Goal: Task Accomplishment & Management: Use online tool/utility

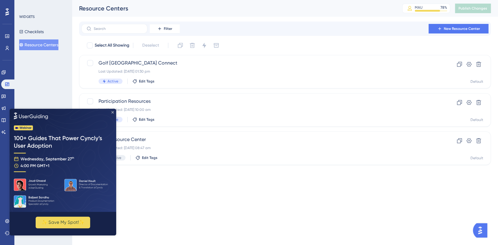
click at [111, 112] on icon "Close Preview" at bounding box center [112, 112] width 2 height 2
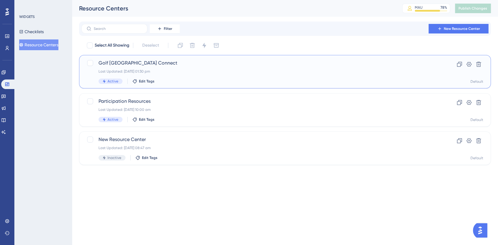
click at [186, 74] on div "Last Updated: [DATE] 01:30 pm" at bounding box center [260, 71] width 325 height 5
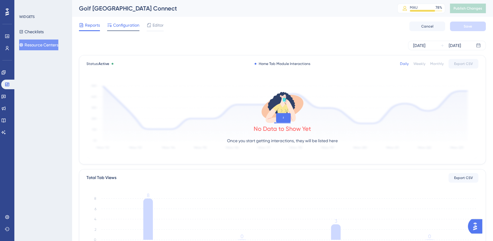
click at [117, 26] on span "Configuration" at bounding box center [126, 25] width 26 height 7
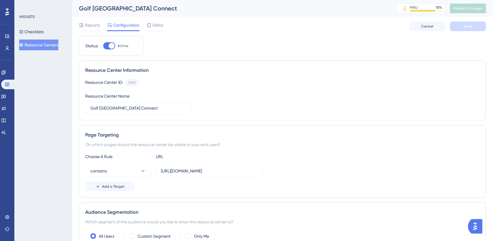
click at [474, 227] on img "Open AI Assistant Launcher" at bounding box center [475, 226] width 11 height 11
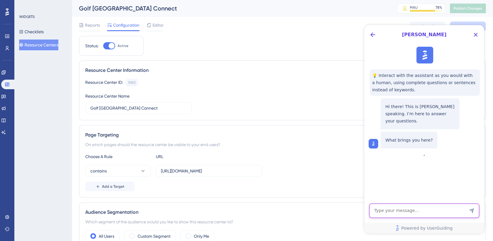
click at [405, 212] on textarea "AI Assistant Text Input" at bounding box center [424, 211] width 110 height 14
type textarea "building a resource centre"
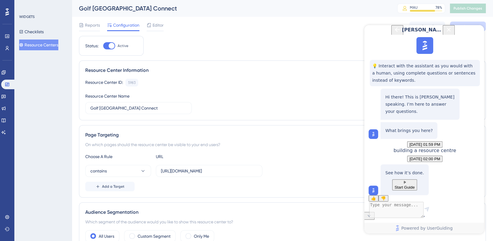
scroll to position [39, 0]
click at [417, 179] on button "Start Guide" at bounding box center [404, 184] width 25 height 11
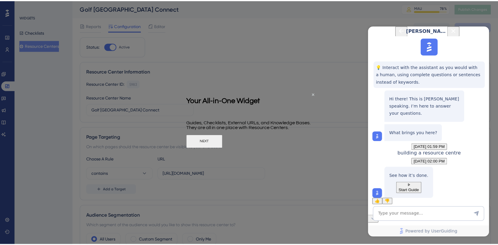
scroll to position [0, 0]
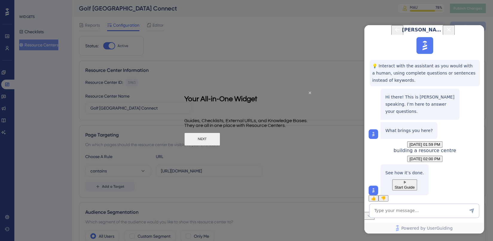
click at [220, 142] on button "NEXT" at bounding box center [202, 139] width 36 height 13
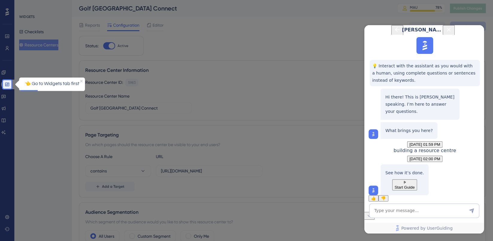
click at [52, 85] on p "👈 Go to Widgets tab first" at bounding box center [51, 84] width 61 height 8
click at [7, 83] on icon at bounding box center [7, 84] width 5 height 5
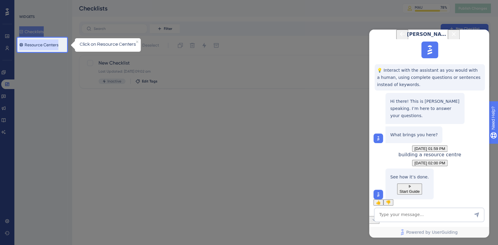
click at [41, 44] on button "Resource Centers" at bounding box center [38, 45] width 39 height 11
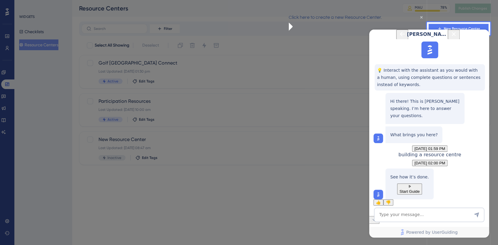
click at [449, 38] on span "[PERSON_NAME]" at bounding box center [428, 34] width 42 height 7
click at [377, 217] on icon at bounding box center [374, 220] width 6 height 6
drag, startPoint x: 480, startPoint y: 38, endPoint x: 849, endPoint y: 68, distance: 370.0
click at [457, 38] on icon "Close Button" at bounding box center [453, 34] width 7 height 7
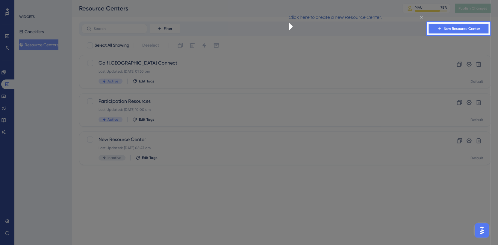
click at [420, 18] on icon "Close Preview" at bounding box center [421, 17] width 2 height 2
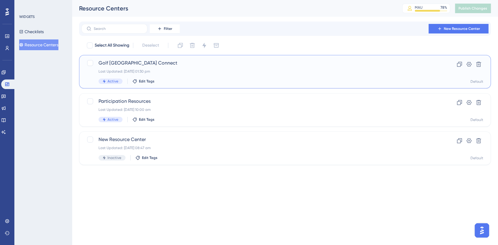
click at [166, 69] on div "Last Updated: [DATE] 01:30 pm" at bounding box center [260, 71] width 325 height 5
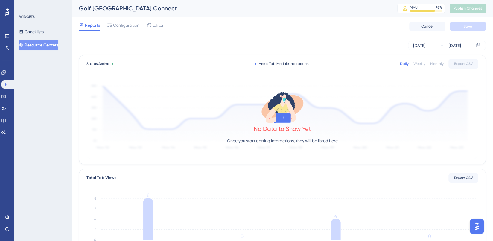
click at [476, 225] on img "Open AI Assistant Launcher" at bounding box center [477, 226] width 11 height 11
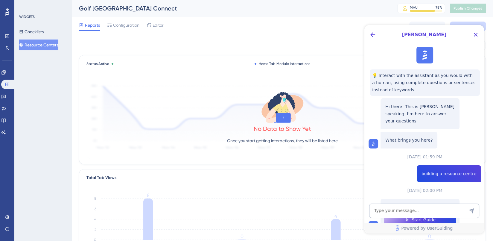
click at [410, 172] on div "building a resource centre" at bounding box center [425, 173] width 113 height 17
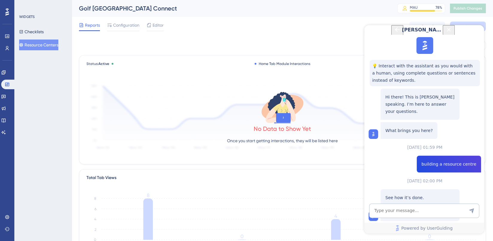
scroll to position [39, 0]
click at [421, 214] on textarea "AI Assistant Text Input" at bounding box center [424, 211] width 110 height 14
type textarea "I already have one set up so can we skip the creation step"
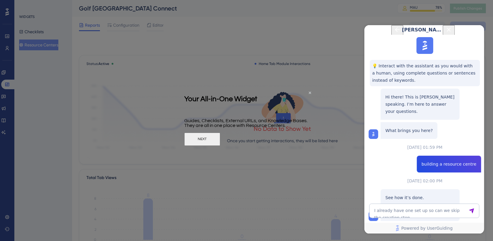
scroll to position [0, 0]
click at [220, 139] on button "NEXT" at bounding box center [202, 139] width 36 height 13
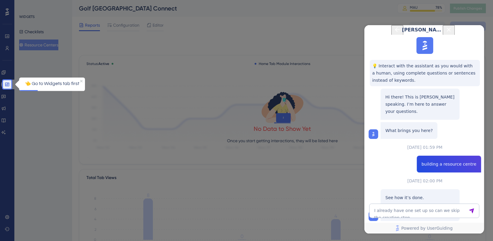
click at [453, 33] on icon "Close Button" at bounding box center [448, 29] width 7 height 7
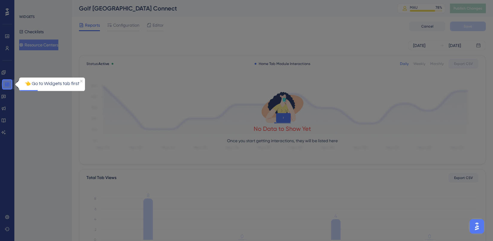
click at [7, 85] on icon at bounding box center [7, 84] width 5 height 5
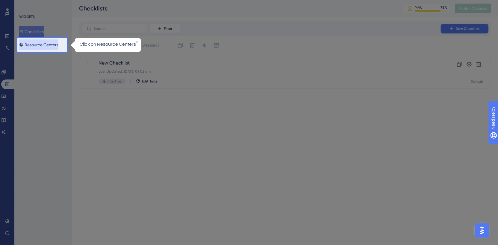
click at [54, 46] on button "Resource Centers" at bounding box center [38, 45] width 39 height 11
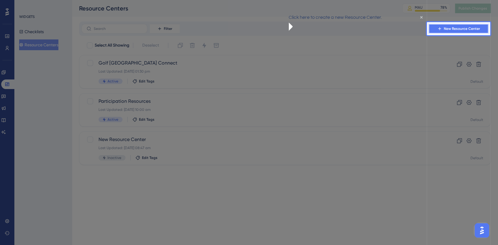
click at [467, 31] on button "New Resource Center" at bounding box center [458, 29] width 60 height 10
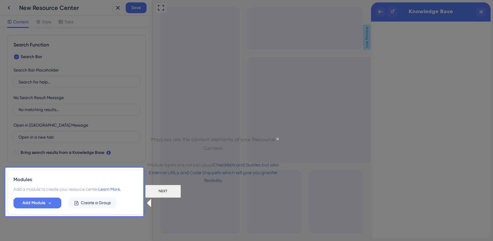
click at [181, 198] on button "NEXT" at bounding box center [163, 190] width 36 height 13
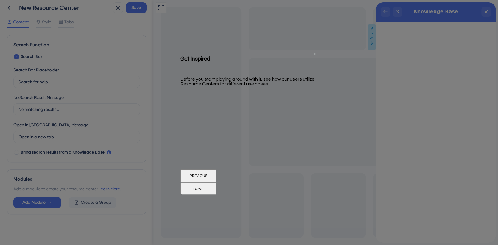
drag, startPoint x: 315, startPoint y: 53, endPoint x: 341, endPoint y: 110, distance: 62.7
click at [315, 53] on icon "Close Preview" at bounding box center [314, 54] width 2 height 2
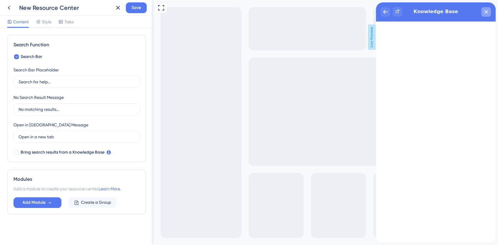
click at [489, 10] on div "close resource center" at bounding box center [486, 12] width 10 height 10
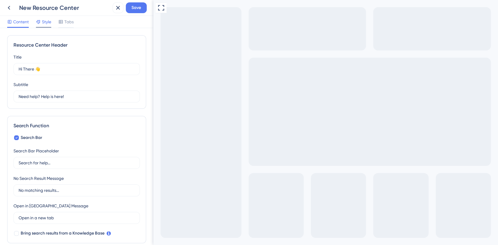
click at [46, 22] on span "Style" at bounding box center [46, 21] width 9 height 7
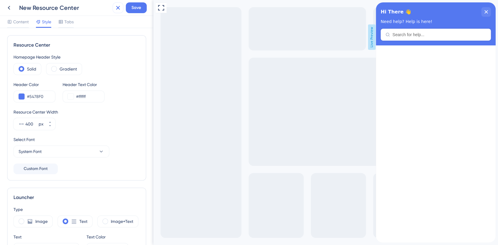
click at [116, 8] on icon at bounding box center [117, 7] width 7 height 7
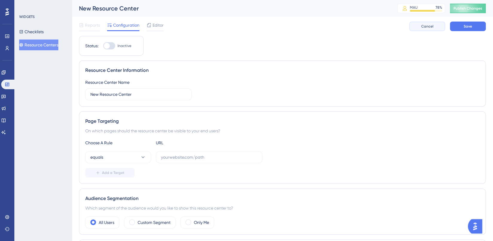
click at [424, 22] on button "Cancel" at bounding box center [428, 27] width 36 height 10
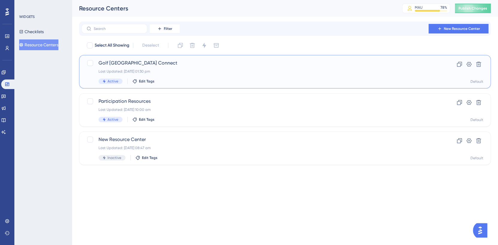
click at [192, 69] on div "Last Updated: [DATE] 01:30 pm" at bounding box center [260, 71] width 325 height 5
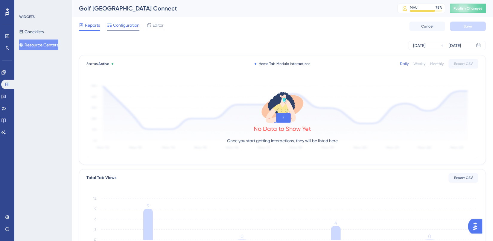
click at [125, 27] on span "Configuration" at bounding box center [126, 25] width 26 height 7
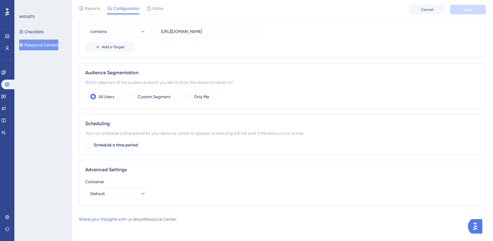
scroll to position [112, 0]
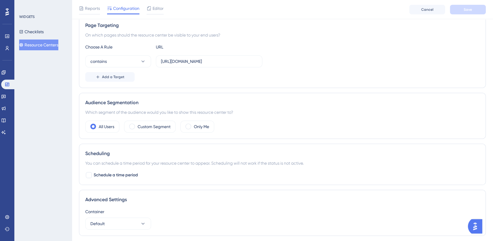
click at [480, 225] on img "Open AI Assistant Launcher" at bounding box center [475, 226] width 11 height 11
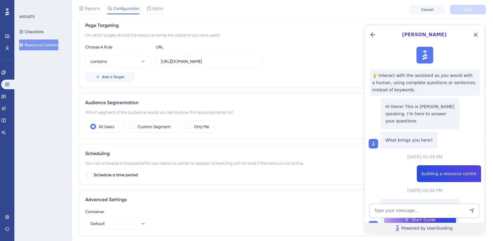
scroll to position [0, 0]
click at [373, 37] on icon "Back Button" at bounding box center [373, 34] width 5 height 5
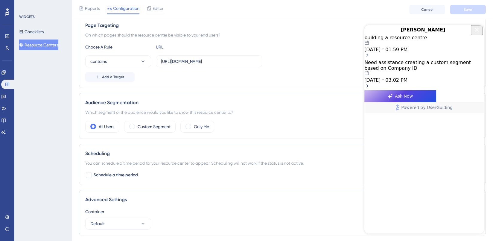
click at [475, 31] on icon "Close Button" at bounding box center [477, 30] width 4 height 4
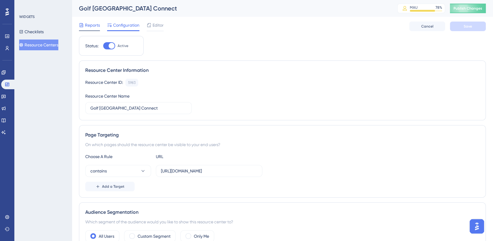
click at [84, 26] on div "Reports" at bounding box center [89, 25] width 21 height 7
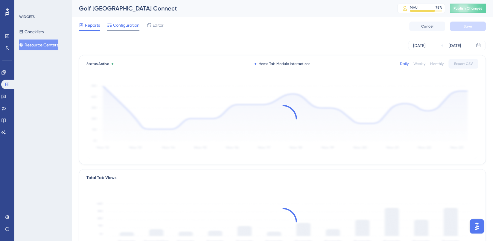
click at [116, 28] on span "Configuration" at bounding box center [126, 25] width 26 height 7
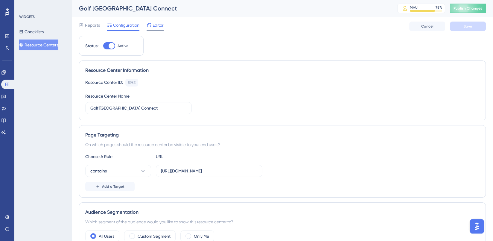
click at [156, 24] on span "Editor" at bounding box center [158, 25] width 11 height 7
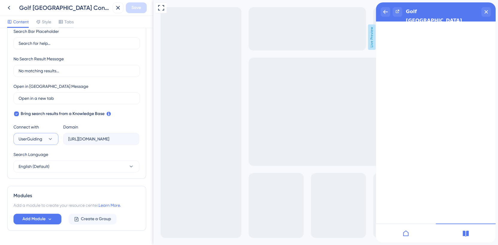
click at [50, 140] on icon at bounding box center [50, 139] width 6 height 6
click at [51, 139] on icon at bounding box center [50, 139] width 6 height 6
click at [51, 139] on icon at bounding box center [50, 139] width 3 height 2
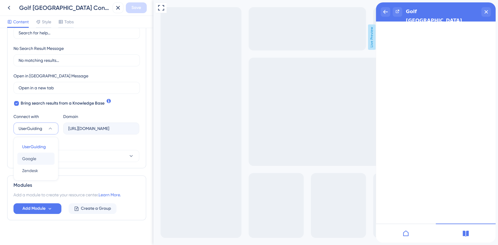
scroll to position [136, 0]
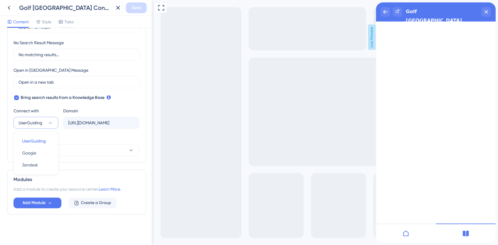
click at [65, 138] on div "Search Language" at bounding box center [76, 140] width 126 height 10
click at [46, 125] on button "UserGuiding" at bounding box center [35, 123] width 45 height 12
click at [114, 139] on div "Search Language" at bounding box center [76, 140] width 126 height 10
click at [9, 7] on icon at bounding box center [8, 7] width 7 height 7
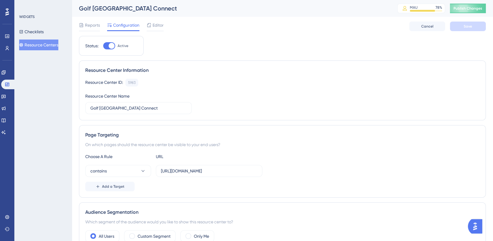
click at [53, 46] on button "Resource Centers" at bounding box center [38, 45] width 39 height 11
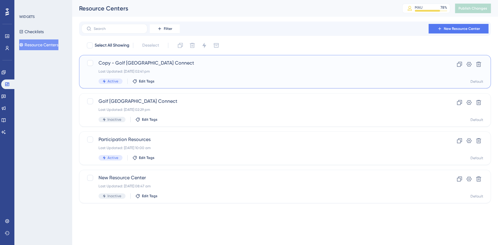
click at [148, 61] on span "Copy - Golf Australia Connect" at bounding box center [260, 63] width 325 height 7
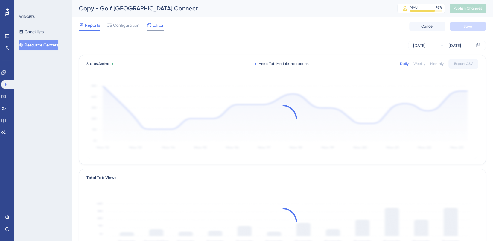
click at [151, 25] on div "Editor" at bounding box center [155, 25] width 17 height 7
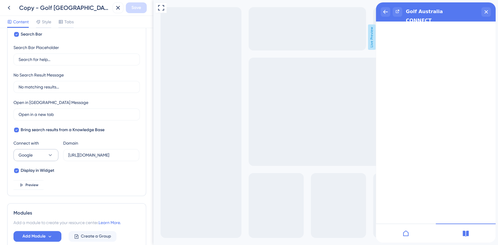
scroll to position [137, 0]
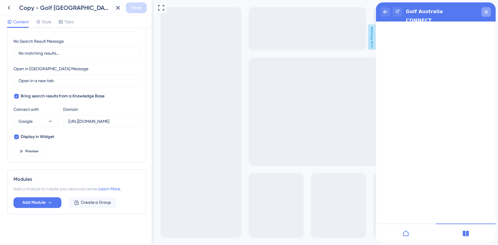
click at [486, 12] on icon "close resource center" at bounding box center [485, 11] width 3 height 3
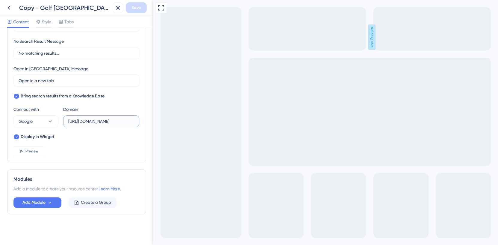
click at [94, 119] on input "https://help.golf.com.au/support/solutions/folders/51000460099" at bounding box center [101, 121] width 66 height 7
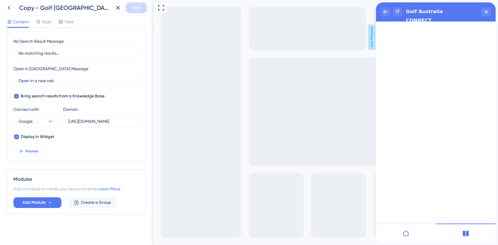
click at [24, 154] on button "Preview" at bounding box center [28, 152] width 30 height 10
click at [118, 118] on input "https://help.golf.com.au/support/solutions/folders/51000460099" at bounding box center [101, 121] width 66 height 7
click at [120, 120] on input "https://help.golf.com.au/support/solutions/folders/51000460099" at bounding box center [101, 121] width 66 height 7
click at [119, 123] on input "https://help.golf.com.au/support/solutions/folders/51000460099" at bounding box center [101, 121] width 66 height 7
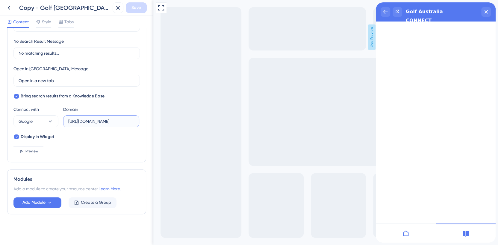
click at [120, 122] on input "https://help.golf.com.au/support/solutions/folders/51000460099" at bounding box center [101, 121] width 66 height 7
paste input "51000250435"
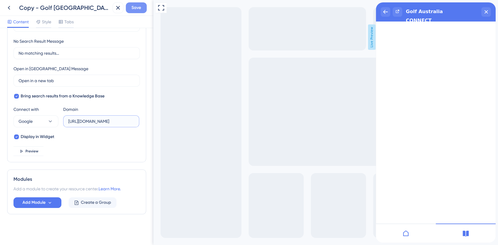
type input "https://help.golf.com.au/support/solutions/51000250435"
click at [135, 7] on span "Save" at bounding box center [136, 7] width 10 height 7
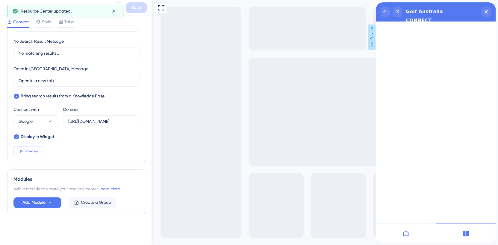
click at [32, 154] on button "Preview" at bounding box center [28, 152] width 30 height 10
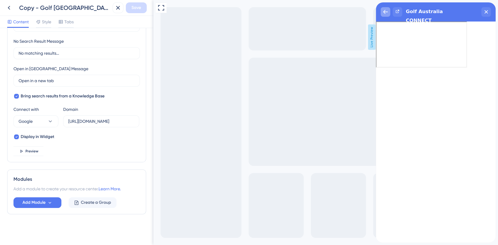
click at [383, 13] on icon "back to header" at bounding box center [385, 12] width 5 height 5
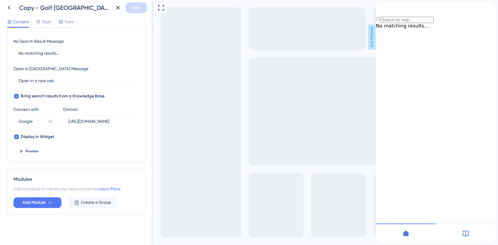
click at [407, 23] on div "Resource Center Header" at bounding box center [436, 12] width 120 height 21
click at [106, 147] on div "Search Bar Search Bar Placeholder Search for help... No Search Result Message N…" at bounding box center [76, 76] width 126 height 159
click at [405, 23] on input "Resource Center Header" at bounding box center [406, 20] width 53 height 6
type input "add a member"
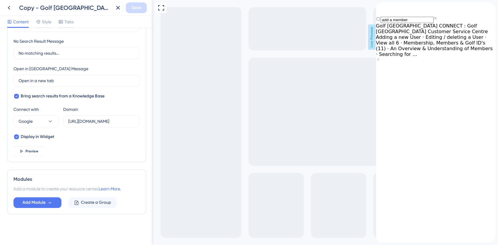
click at [413, 57] on span "Adding a new User · Editing / deleting a User · View all 6 · Membership, Member…" at bounding box center [434, 45] width 117 height 23
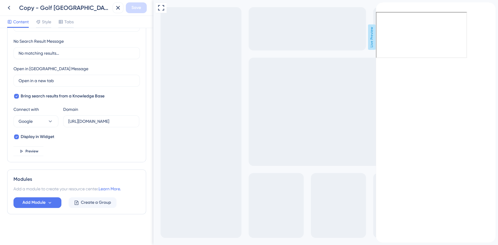
click at [44, 187] on span "Add a module to create your resource center." at bounding box center [55, 189] width 85 height 5
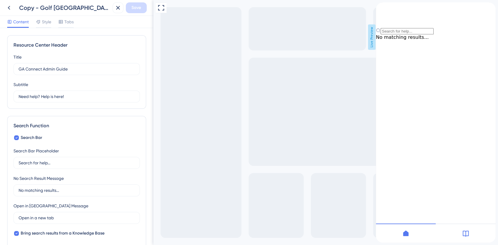
scroll to position [137, 0]
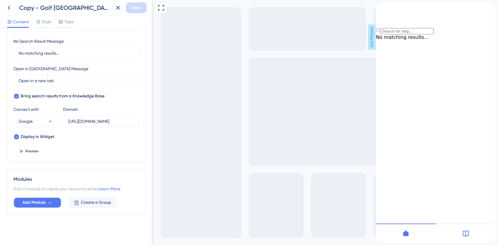
click at [53, 202] on button "Add Module" at bounding box center [37, 203] width 48 height 11
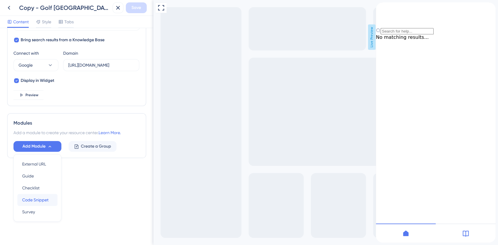
click at [36, 200] on span "Code Snippet" at bounding box center [35, 200] width 26 height 7
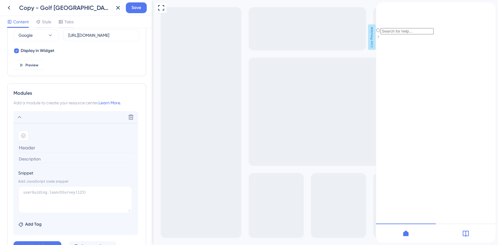
scroll to position [254, 0]
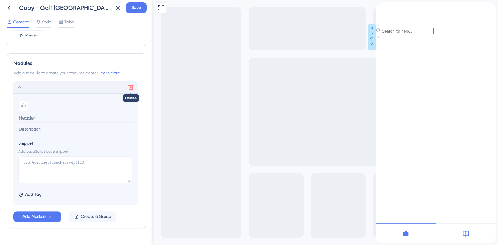
click at [131, 87] on icon at bounding box center [130, 87] width 5 height 5
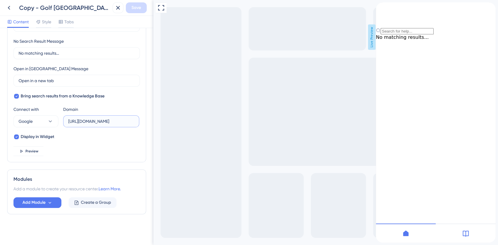
click at [105, 120] on input "https://help.golf.com.au/support/solutions/51000250435" at bounding box center [101, 121] width 66 height 7
click at [48, 203] on icon at bounding box center [49, 203] width 5 height 5
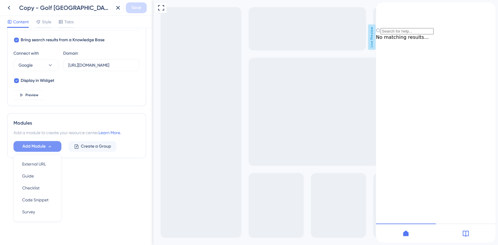
click at [98, 169] on div "Resource Center Header Title GA Connect Admin Guide 6 GA Connect Admin Guide Su…" at bounding box center [76, 12] width 139 height 341
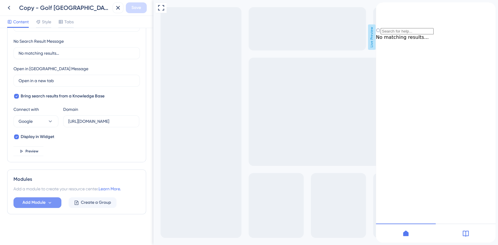
scroll to position [137, 0]
